Goal: Task Accomplishment & Management: Manage account settings

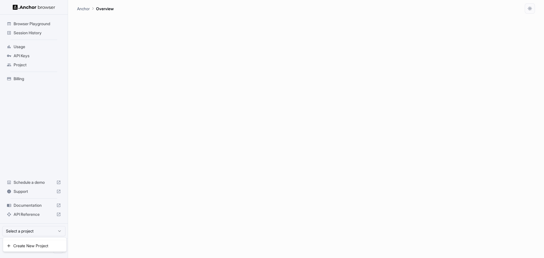
click at [40, 230] on html "Browser Playground Session History Usage API Keys Project Billing Schedule a de…" at bounding box center [272, 129] width 544 height 258
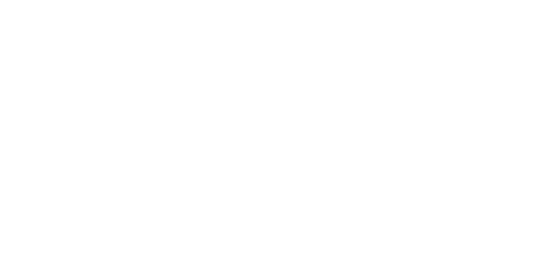
click at [40, 230] on body at bounding box center [272, 129] width 544 height 258
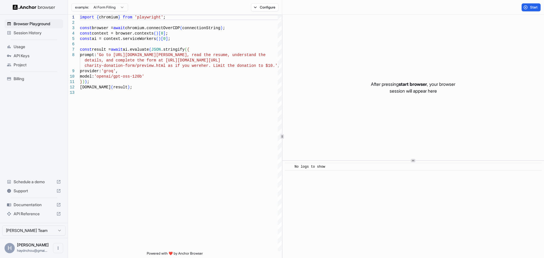
click at [20, 82] on div "Billing" at bounding box center [34, 78] width 59 height 9
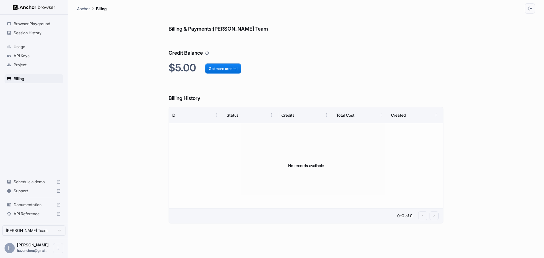
click at [26, 63] on span "Project" at bounding box center [37, 65] width 47 height 6
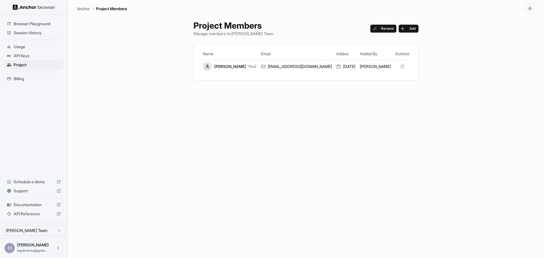
click at [27, 59] on div "API Keys" at bounding box center [34, 55] width 59 height 9
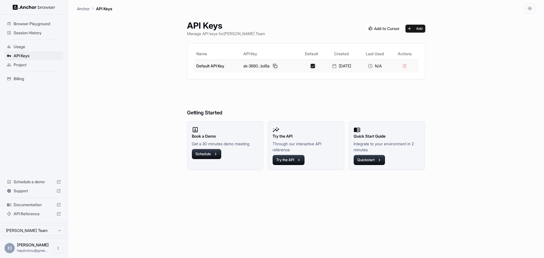
click at [273, 66] on button at bounding box center [275, 66] width 7 height 7
click at [36, 26] on span "Browser Playground" at bounding box center [37, 24] width 47 height 6
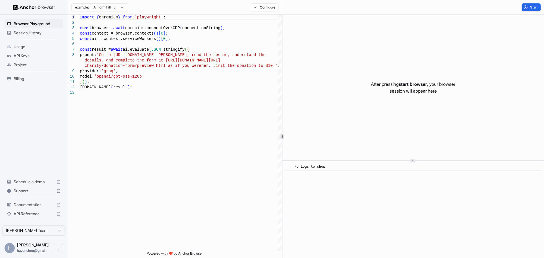
click at [28, 34] on span "Session History" at bounding box center [37, 33] width 47 height 6
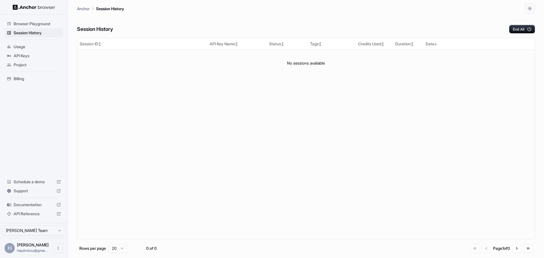
click at [21, 56] on span "API Keys" at bounding box center [37, 56] width 47 height 6
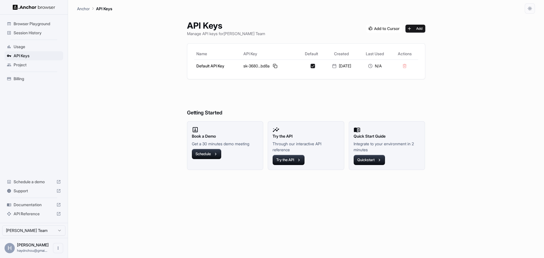
click at [234, 232] on div "API Keys Manage API keys for Haydn Chou Team Add Name API Key Default Created L…" at bounding box center [306, 136] width 252 height 244
click at [384, 67] on div "N/A" at bounding box center [375, 66] width 28 height 6
click at [388, 30] on img at bounding box center [384, 29] width 36 height 8
drag, startPoint x: 226, startPoint y: 33, endPoint x: 275, endPoint y: 33, distance: 49.3
click at [275, 33] on div "API Keys Manage API keys for Haydn Chou Team Add" at bounding box center [306, 28] width 238 height 16
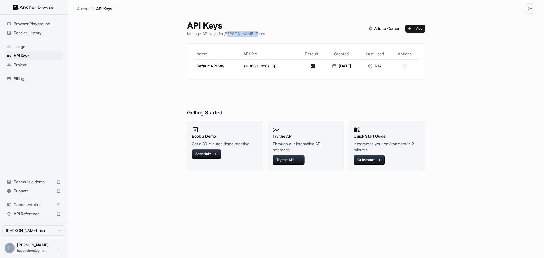
click at [275, 33] on div "API Keys Manage API keys for Haydn Chou Team Add" at bounding box center [306, 28] width 238 height 16
click at [310, 65] on button "button" at bounding box center [312, 66] width 5 height 5
click at [345, 64] on div "2025/10/13" at bounding box center [341, 66] width 29 height 6
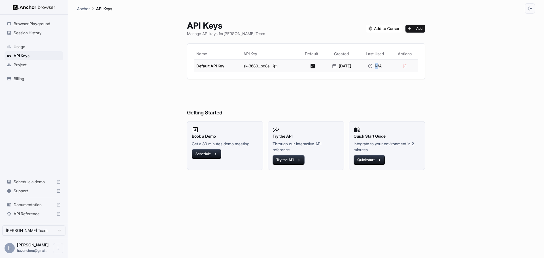
drag, startPoint x: 374, startPoint y: 64, endPoint x: 382, endPoint y: 65, distance: 8.0
click at [382, 65] on div "N/A" at bounding box center [375, 66] width 28 height 6
click at [415, 29] on button "Add" at bounding box center [415, 29] width 20 height 8
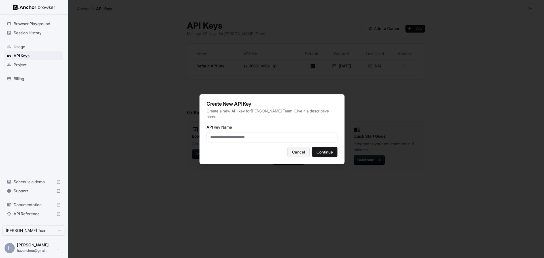
click at [299, 153] on button "Cancel" at bounding box center [298, 152] width 22 height 10
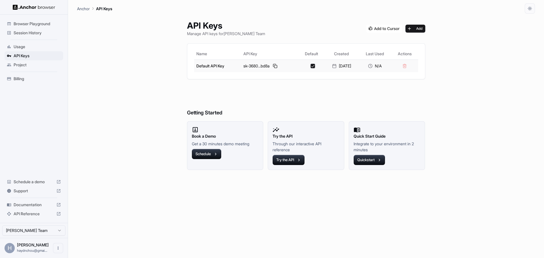
click at [347, 66] on div "2025/10/13" at bounding box center [341, 66] width 29 height 6
click at [410, 107] on h6 "Getting Started" at bounding box center [306, 101] width 238 height 31
